Goal: Navigation & Orientation: Find specific page/section

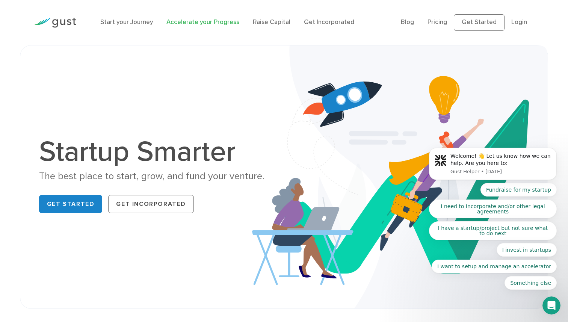
click at [195, 23] on link "Accelerate your Progress" at bounding box center [203, 22] width 73 height 8
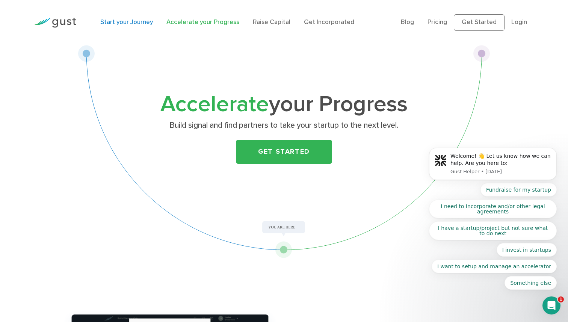
click at [121, 23] on link "Start your Journey" at bounding box center [126, 22] width 53 height 8
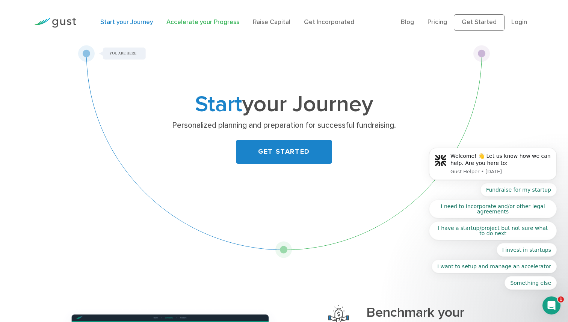
click at [191, 23] on link "Accelerate your Progress" at bounding box center [203, 22] width 73 height 8
